Goal: Task Accomplishment & Management: Use online tool/utility

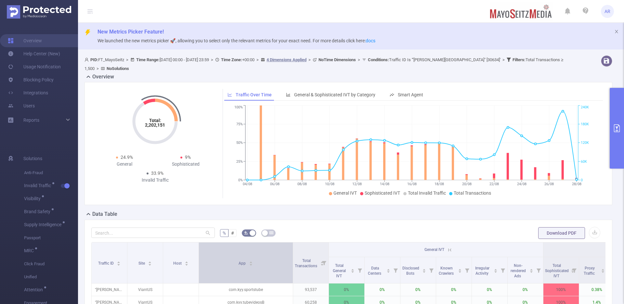
scroll to position [214, 0]
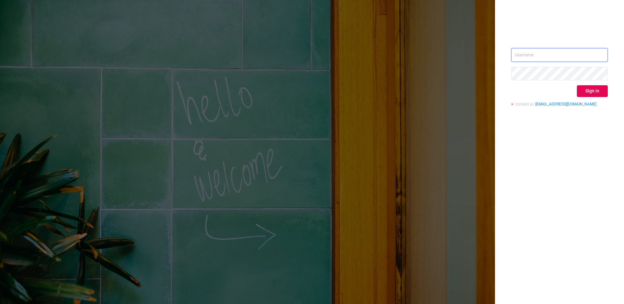
click at [557, 55] on input "text" at bounding box center [559, 55] width 97 height 14
type input "[PERSON_NAME][EMAIL_ADDRESS][DOMAIN_NAME]"
click at [592, 87] on button "Sign in" at bounding box center [592, 91] width 31 height 12
